Goal: Task Accomplishment & Management: Manage account settings

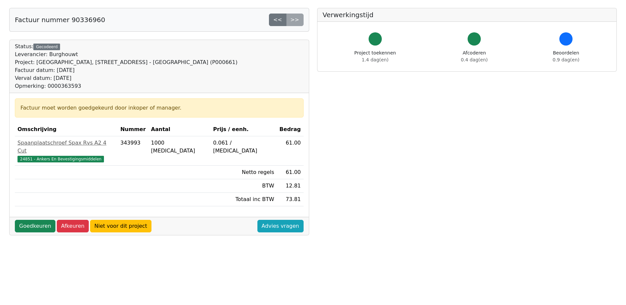
scroll to position [165, 0]
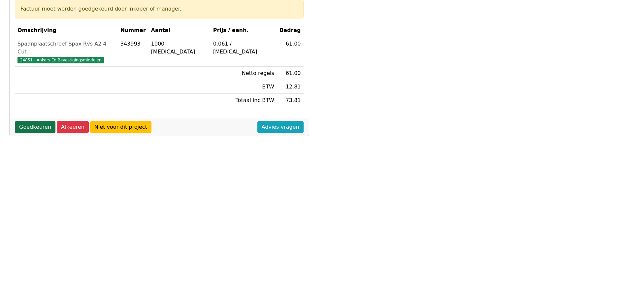
click at [34, 121] on link "Goedkeuren" at bounding box center [35, 127] width 41 height 13
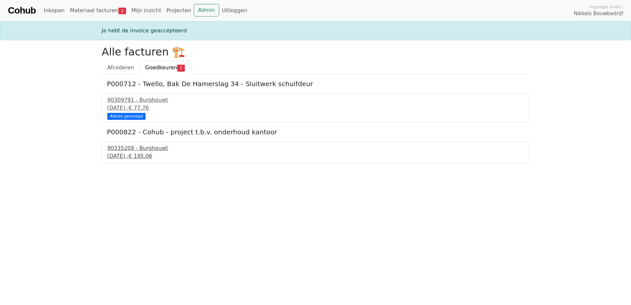
click at [142, 151] on div "90335209 - Burghouwt" at bounding box center [315, 148] width 416 height 8
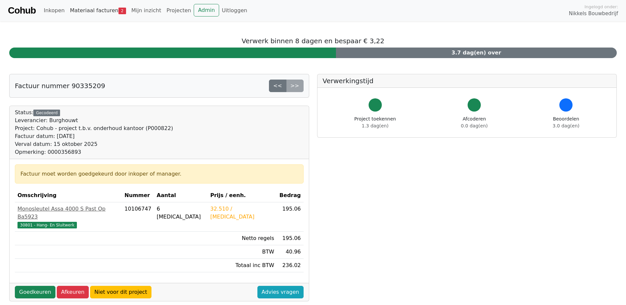
click at [99, 13] on link "Materiaal facturen 2" at bounding box center [97, 10] width 61 height 13
